Goal: Information Seeking & Learning: Understand process/instructions

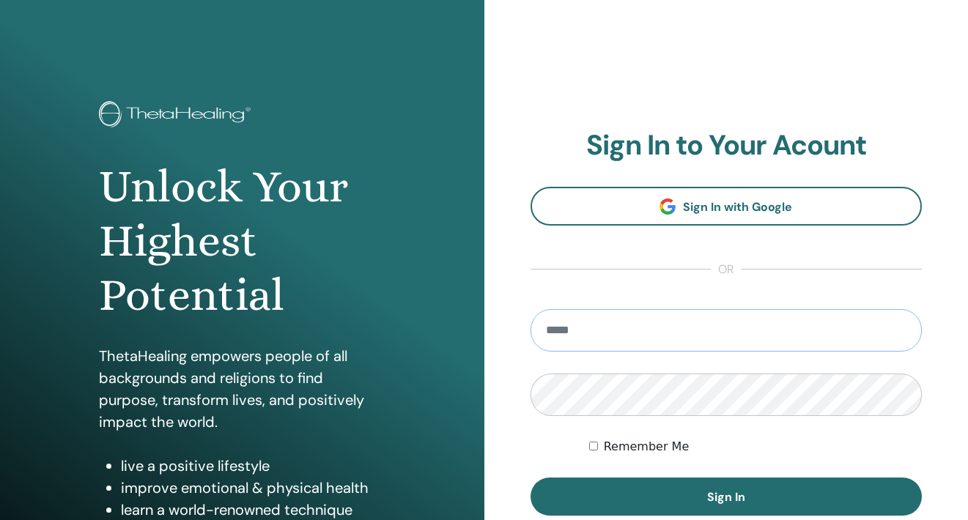
type input "**********"
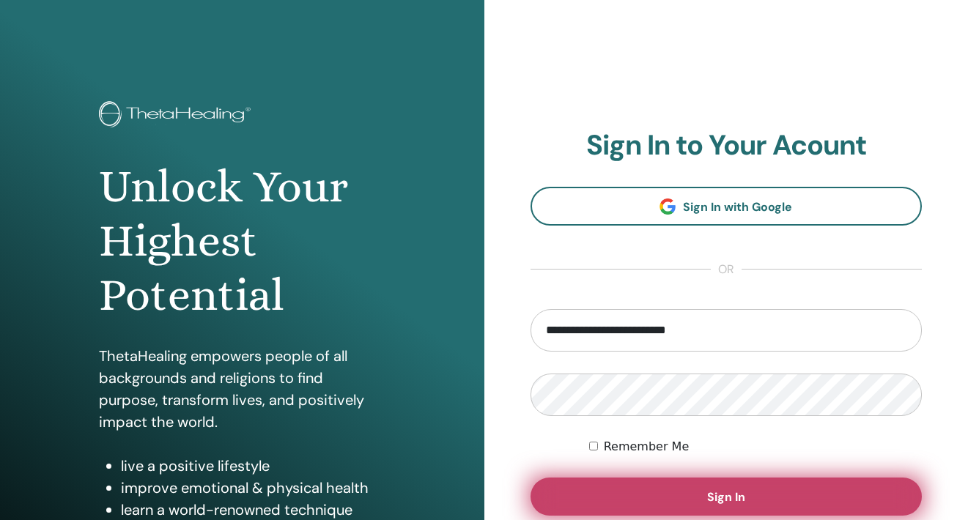
click at [724, 492] on span "Sign In" at bounding box center [726, 497] width 38 height 15
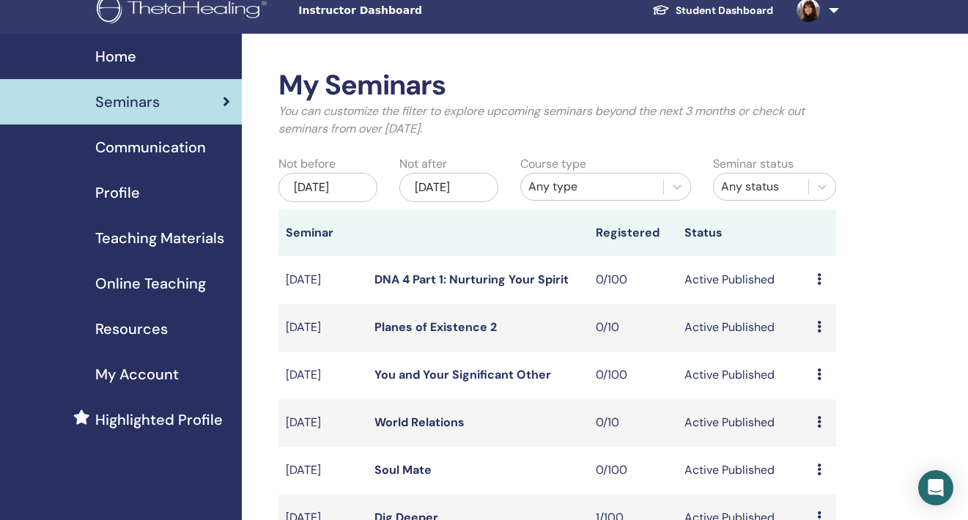
scroll to position [12, 0]
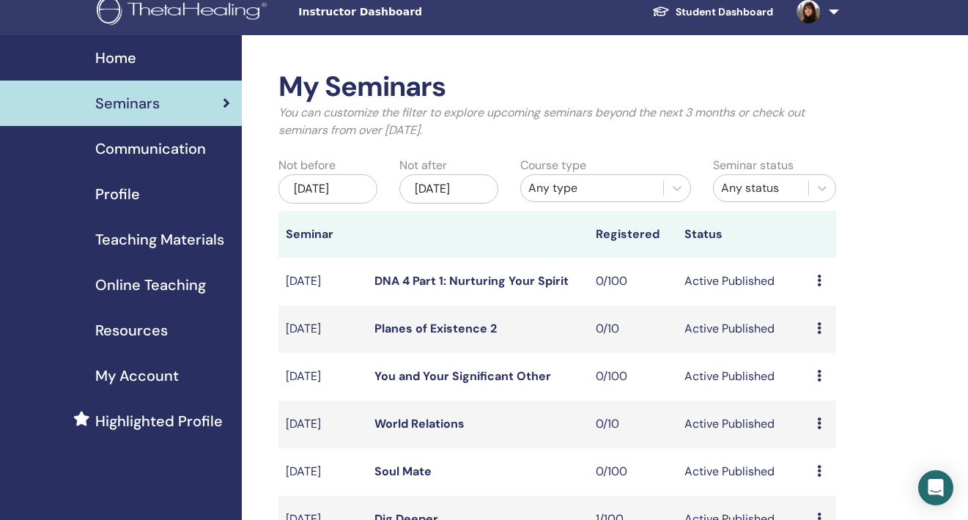
click at [149, 287] on span "Online Teaching" at bounding box center [150, 285] width 111 height 22
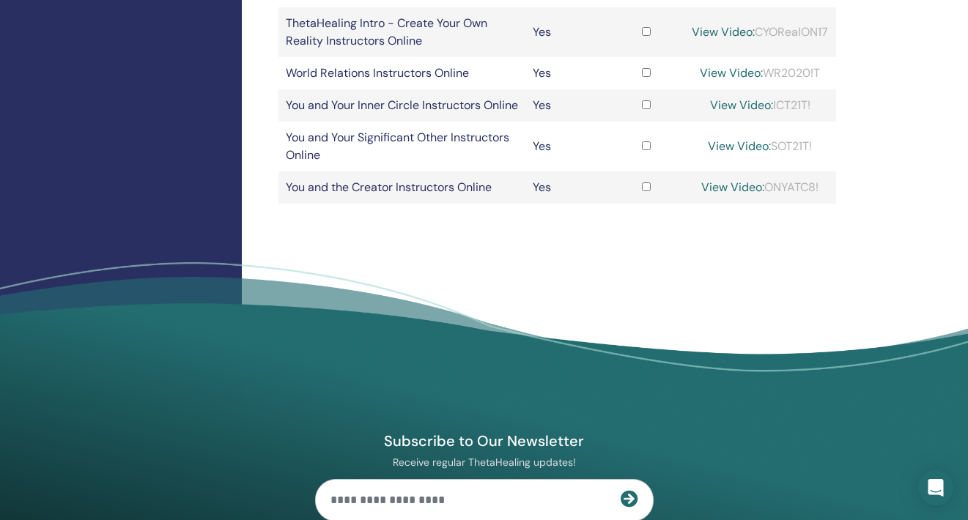
scroll to position [903, 0]
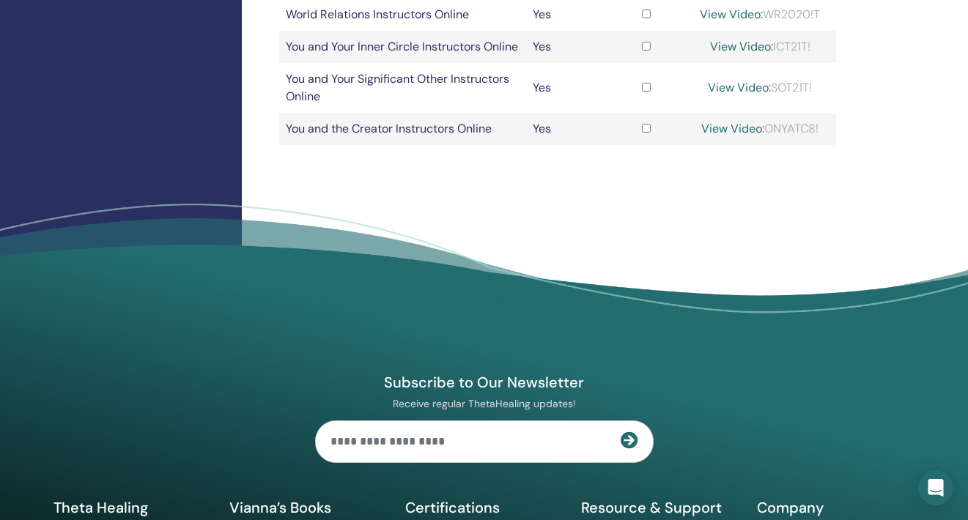
drag, startPoint x: 801, startPoint y: 304, endPoint x: 725, endPoint y: 306, distance: 76.3
click at [725, 138] on div "View Video: ONYATC8!" at bounding box center [760, 129] width 138 height 18
copy div "ONYATC8!"
click at [742, 136] on link "View Video:" at bounding box center [732, 128] width 63 height 15
